Goal: Task Accomplishment & Management: Manage account settings

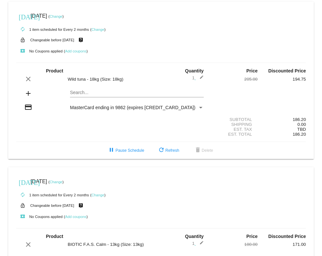
click at [62, 181] on link "Change" at bounding box center [56, 182] width 13 height 4
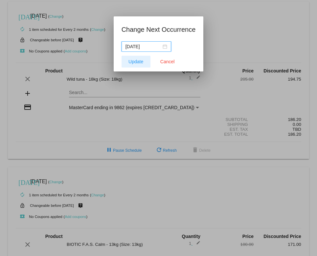
click at [132, 60] on span "Update" at bounding box center [135, 61] width 15 height 5
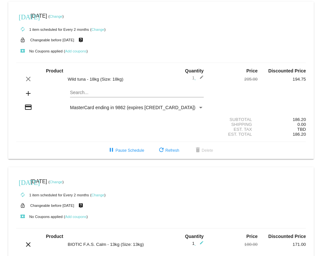
click at [62, 183] on link "Change" at bounding box center [56, 182] width 13 height 4
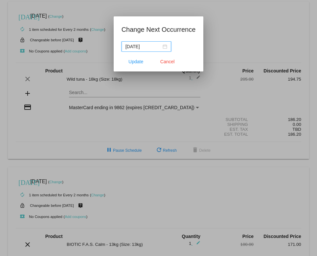
click at [163, 47] on div "2025-09-06" at bounding box center [146, 46] width 42 height 7
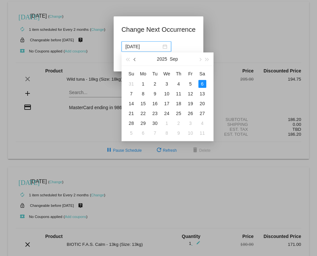
click at [133, 61] on button "button" at bounding box center [134, 59] width 7 height 13
click at [189, 105] on div "15" at bounding box center [190, 104] width 8 height 8
type input "2025-08-15"
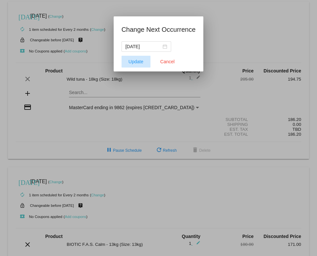
click at [139, 62] on span "Update" at bounding box center [135, 61] width 15 height 5
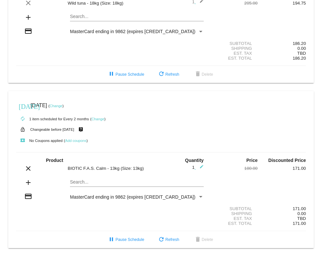
scroll to position [76, 0]
